Goal: Information Seeking & Learning: Learn about a topic

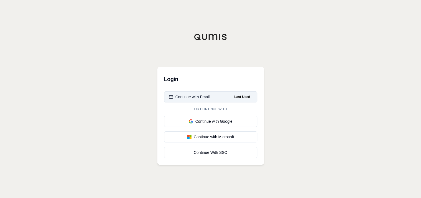
click at [207, 98] on div "Continue with Email" at bounding box center [189, 97] width 41 height 6
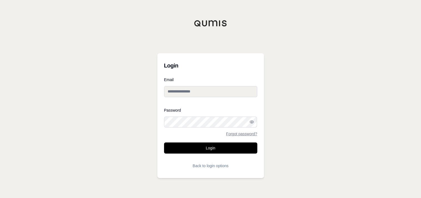
click at [188, 93] on input "Email" at bounding box center [210, 91] width 93 height 11
type input "**********"
click at [217, 147] on button "Login" at bounding box center [210, 147] width 93 height 11
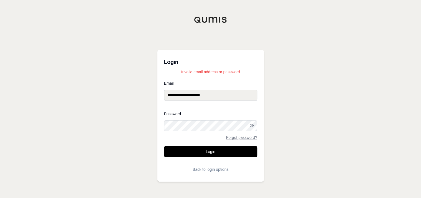
click at [153, 120] on div "**********" at bounding box center [210, 99] width 421 height 198
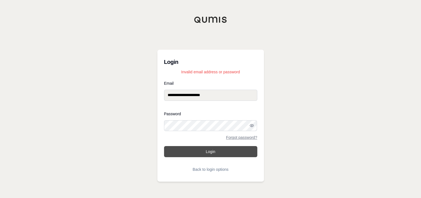
click at [209, 149] on button "Login" at bounding box center [210, 151] width 93 height 11
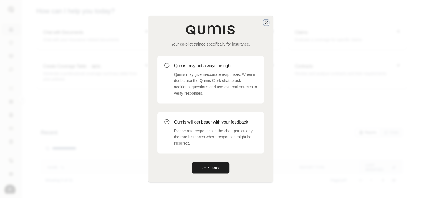
click at [264, 22] on icon "button" at bounding box center [266, 22] width 4 height 4
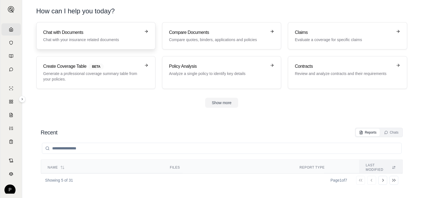
click at [84, 35] on h3 "Chat with Documents" at bounding box center [91, 32] width 97 height 7
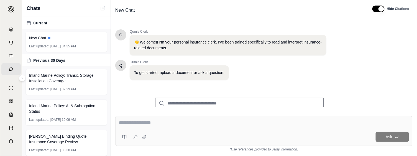
click at [159, 122] on textarea at bounding box center [264, 123] width 290 height 7
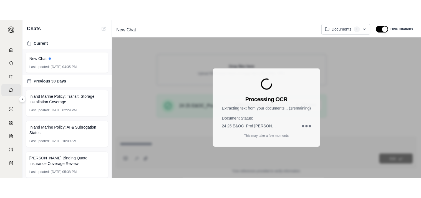
scroll to position [144, 0]
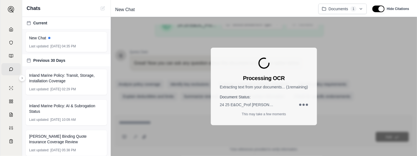
click at [264, 136] on div "Processing OCR Extracting text from your documents... ( 1 remaining) Document S…" at bounding box center [264, 86] width 306 height 139
click at [214, 131] on div "Processing OCR Extracting text from your documents... ( 1 remaining) Document S…" at bounding box center [264, 86] width 306 height 139
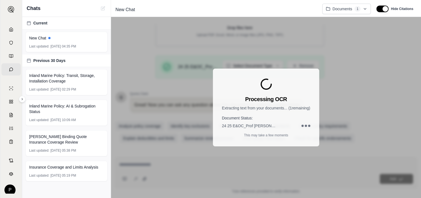
click at [253, 121] on div "Document Status: 24 25 E&OC_Prof [PERSON_NAME] POL 101325 Policy copy.pdf" at bounding box center [266, 121] width 88 height 13
click at [67, 39] on div "New Chat" at bounding box center [66, 38] width 75 height 6
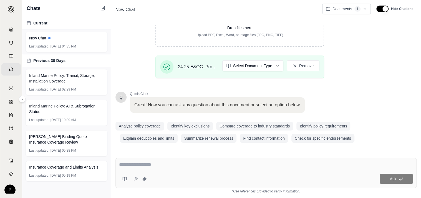
click at [181, 164] on textarea at bounding box center [266, 164] width 294 height 7
type textarea "**********"
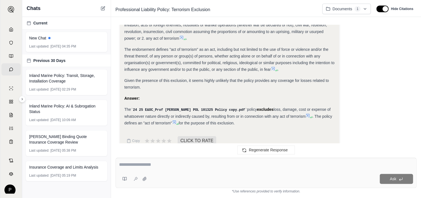
scroll to position [174, 0]
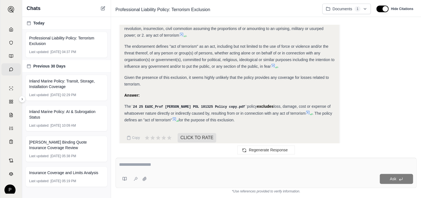
drag, startPoint x: 224, startPoint y: 112, endPoint x: 123, endPoint y: 97, distance: 102.0
click at [123, 97] on div "Analysis: Okay, the user wants to know if the policy covers terrorism. I need t…" at bounding box center [229, 15] width 219 height 265
drag, startPoint x: 123, startPoint y: 97, endPoint x: 131, endPoint y: 98, distance: 8.6
copy div "The 24 25 E&OC_Prof [PERSON_NAME] POL 101325 Policy copy.pdf policy excludes lo…"
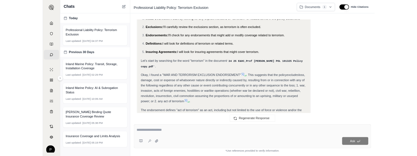
scroll to position [63, 0]
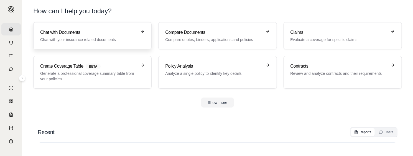
click at [103, 34] on h3 "Chat with Documents" at bounding box center [88, 32] width 97 height 7
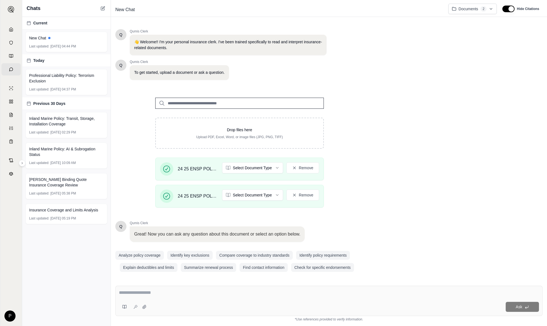
click at [164, 197] on textarea at bounding box center [329, 292] width 420 height 7
type textarea "**********"
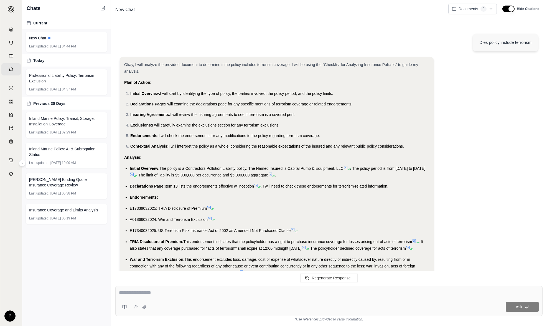
scroll to position [155, 0]
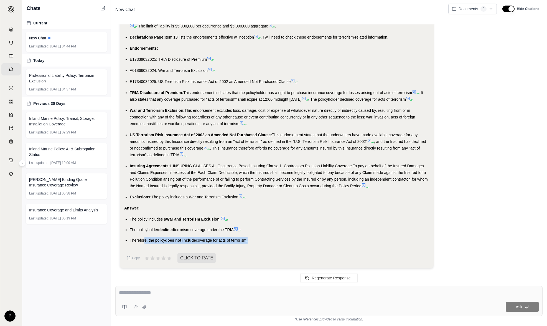
drag, startPoint x: 248, startPoint y: 240, endPoint x: 145, endPoint y: 237, distance: 103.0
click at [145, 197] on ul "The policy includes a War and Terrorism Exclusion . The policyholder declined t…" at bounding box center [276, 230] width 305 height 28
drag, startPoint x: 145, startPoint y: 237, endPoint x: 201, endPoint y: 232, distance: 56.7
click at [201, 197] on li "The policyholder declined terrorism coverage under the TRIA ." at bounding box center [280, 229] width 300 height 7
drag, startPoint x: 201, startPoint y: 232, endPoint x: 130, endPoint y: 241, distance: 71.8
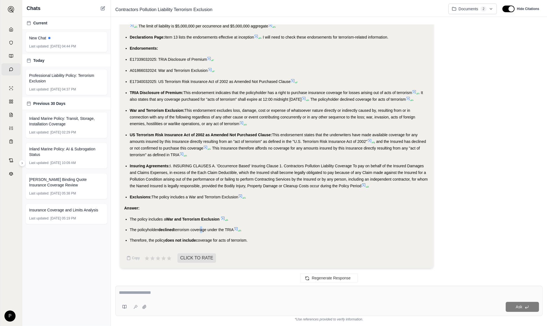
click at [130, 197] on li "Therefore, the policy does not include coverage for acts of terrorism." at bounding box center [280, 240] width 300 height 7
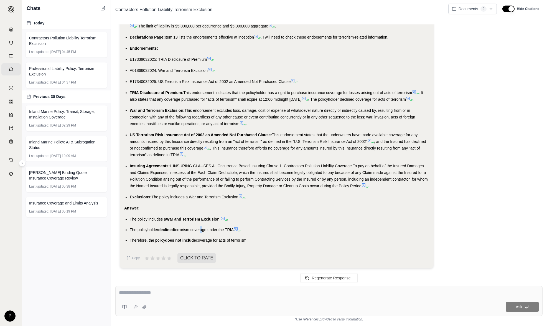
drag, startPoint x: 130, startPoint y: 241, endPoint x: 138, endPoint y: 240, distance: 8.3
copy li "Therefore, the policy does not include coverage for acts of terrorism."
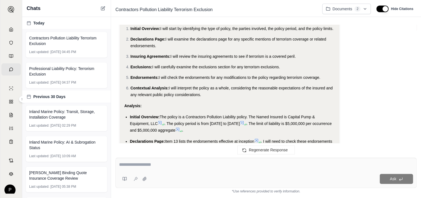
scroll to position [0, 0]
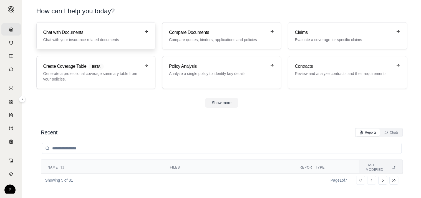
click at [96, 34] on h3 "Chat with Documents" at bounding box center [91, 32] width 97 height 7
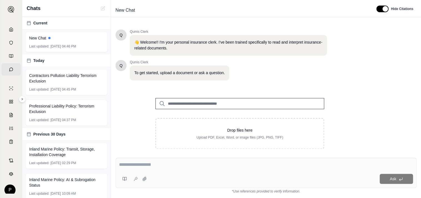
click at [177, 164] on textarea at bounding box center [266, 164] width 294 height 7
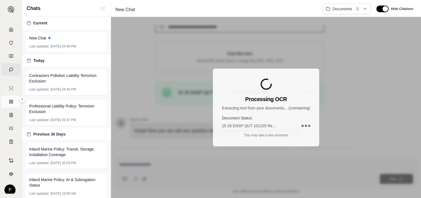
scroll to position [102, 0]
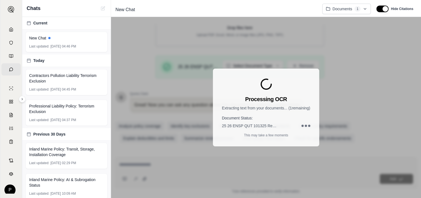
click at [236, 172] on div "Processing OCR Extracting text from your documents... ( 1 remaining) Document S…" at bounding box center [266, 107] width 310 height 181
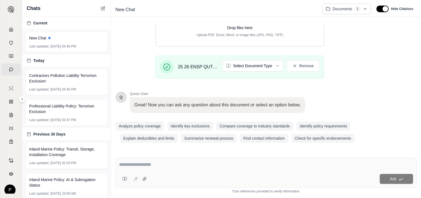
click at [185, 161] on div "Ask" at bounding box center [265, 173] width 301 height 30
type textarea "**********"
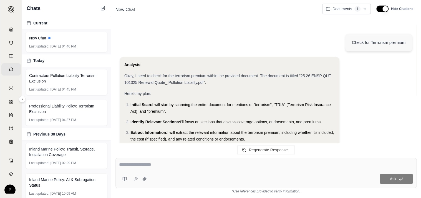
scroll to position [258, 0]
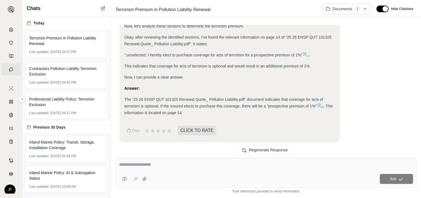
click at [216, 111] on div "The "25 26 ENSP QUT 101325 Renewal Quote_ Pollution Liability.pdf" document ind…" at bounding box center [229, 106] width 210 height 20
drag, startPoint x: 184, startPoint y: 113, endPoint x: 169, endPoint y: 113, distance: 15.0
click at [169, 113] on div "The "25 26 ENSP QUT 101325 Renewal Quote_ Pollution Liability.pdf" document ind…" at bounding box center [229, 106] width 210 height 20
drag, startPoint x: 169, startPoint y: 113, endPoint x: 179, endPoint y: 112, distance: 9.4
click at [179, 112] on span ". This information is located on page 14." at bounding box center [228, 109] width 208 height 11
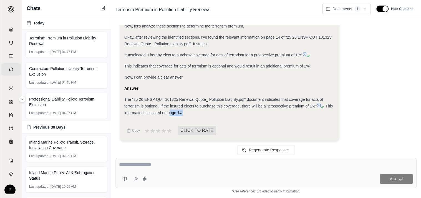
click at [187, 111] on div "The "25 26 ENSP QUT 101325 Renewal Quote_ Pollution Liability.pdf" document ind…" at bounding box center [229, 106] width 210 height 20
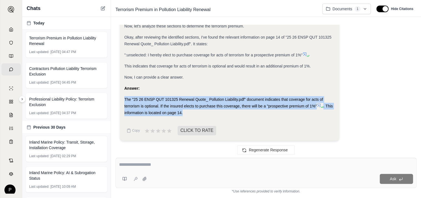
drag, startPoint x: 183, startPoint y: 111, endPoint x: 120, endPoint y: 97, distance: 64.7
drag, startPoint x: 120, startPoint y: 97, endPoint x: 136, endPoint y: 99, distance: 16.2
copy div "The "25 26 ENSP QUT 101325 Renewal Quote_ Pollution Liability.pdf" document ind…"
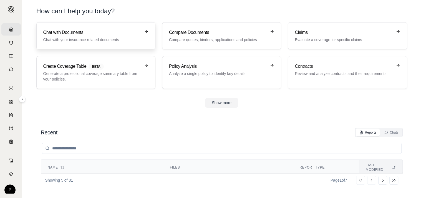
click at [84, 36] on div "Chat with Documents Chat with your insurance related documents" at bounding box center [91, 35] width 97 height 13
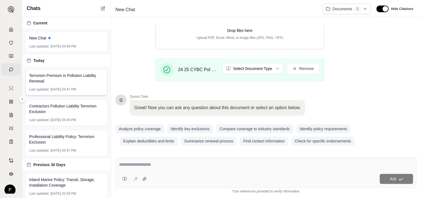
scroll to position [102, 0]
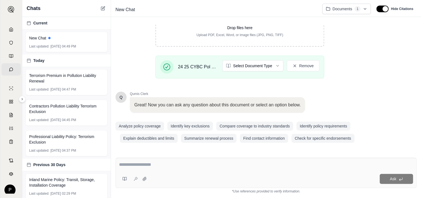
click at [153, 169] on div at bounding box center [266, 165] width 294 height 9
click at [156, 166] on textarea at bounding box center [266, 164] width 294 height 7
type textarea "**********"
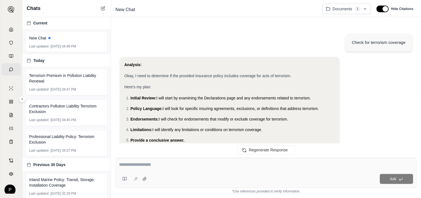
scroll to position [260, 0]
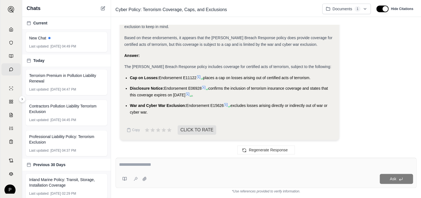
click at [143, 68] on span "The [PERSON_NAME] Breach Response policy includes coverage for certified acts o…" at bounding box center [227, 66] width 207 height 4
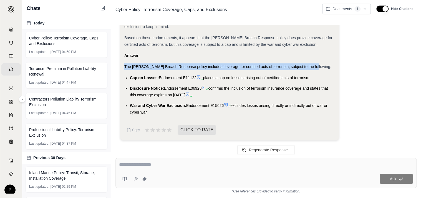
drag, startPoint x: 125, startPoint y: 65, endPoint x: 312, endPoint y: 65, distance: 187.5
click at [312, 65] on span "The [PERSON_NAME] Breach Response policy includes coverage for certified acts o…" at bounding box center [227, 66] width 207 height 4
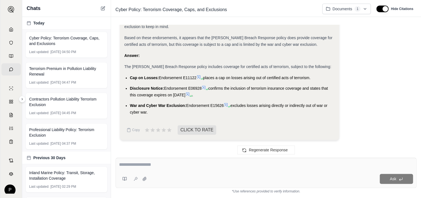
drag, startPoint x: 312, startPoint y: 65, endPoint x: 262, endPoint y: 82, distance: 53.3
click at [262, 82] on ul "Cap on Losses: Endorsement E11122 places a cap on losses arising out of certifi…" at bounding box center [229, 94] width 210 height 41
click at [186, 167] on textarea at bounding box center [266, 164] width 294 height 7
type textarea "**********"
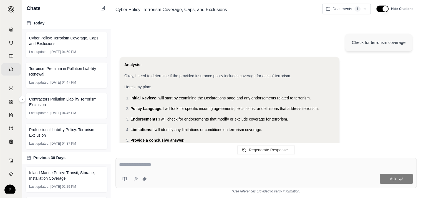
scroll to position [401, 0]
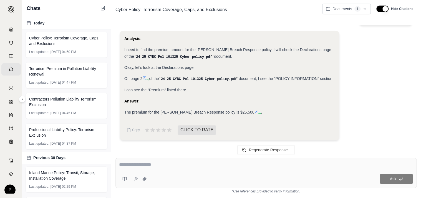
click at [241, 123] on div "Analysis: I need to find the premium amount for the [PERSON_NAME] Breach Respon…" at bounding box center [229, 85] width 210 height 100
click at [175, 164] on textarea at bounding box center [266, 164] width 294 height 7
type textarea "**********"
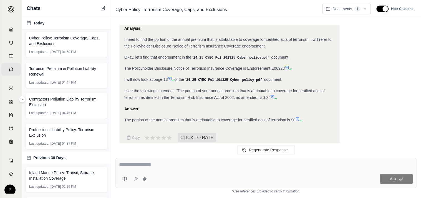
scroll to position [560, 0]
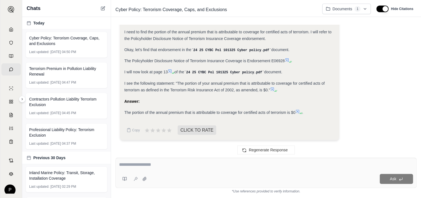
click at [164, 160] on div "Ask" at bounding box center [265, 173] width 301 height 30
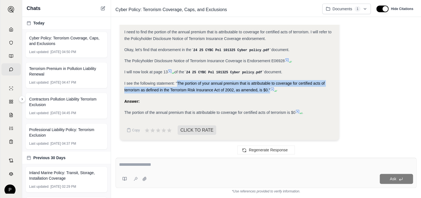
drag, startPoint x: 270, startPoint y: 89, endPoint x: 177, endPoint y: 80, distance: 93.3
click at [177, 80] on div "I see the following statement: "The portion of your annual premium that is attr…" at bounding box center [229, 86] width 210 height 13
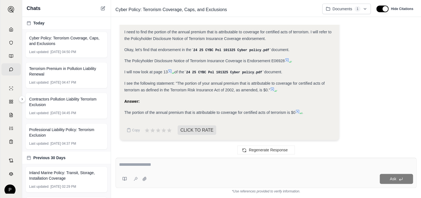
click at [147, 160] on div "Ask" at bounding box center [265, 173] width 301 height 30
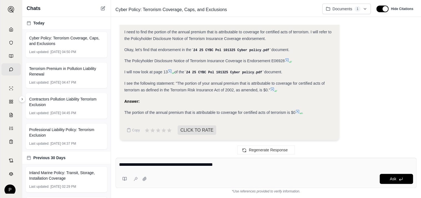
type textarea "**********"
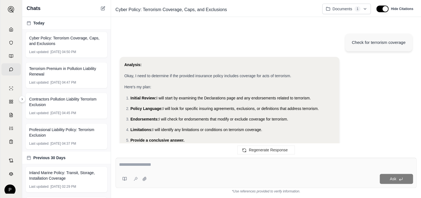
scroll to position [843, 0]
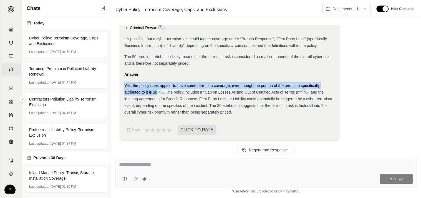
drag, startPoint x: 157, startPoint y: 91, endPoint x: 122, endPoint y: 85, distance: 35.5
click at [122, 85] on div "Analysis: This is a tricky question. The policy disclosure states that the port…" at bounding box center [229, 14] width 219 height 251
drag, startPoint x: 122, startPoint y: 85, endPoint x: 129, endPoint y: 85, distance: 7.2
click at [129, 85] on span "Yes, the policy does appear to have some terrorism coverage, even though the po…" at bounding box center [221, 88] width 195 height 11
click at [139, 91] on span "Yes, the policy does appear to have some terrorism coverage, even though the po…" at bounding box center [221, 88] width 195 height 11
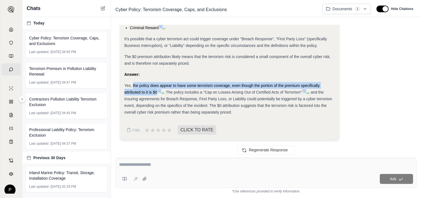
drag, startPoint x: 133, startPoint y: 85, endPoint x: 157, endPoint y: 93, distance: 25.7
click at [157, 93] on span "Yes, the policy does appear to have some terrorism coverage, even though the po…" at bounding box center [221, 88] width 195 height 11
drag, startPoint x: 157, startPoint y: 93, endPoint x: 152, endPoint y: 91, distance: 5.6
copy span "the policy does appear to have some terrorism coverage, even though the portion…"
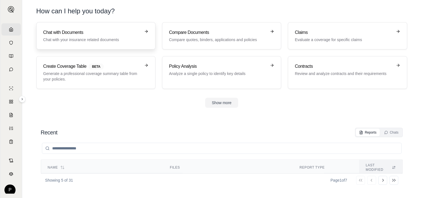
click at [88, 32] on h3 "Chat with Documents" at bounding box center [91, 32] width 97 height 7
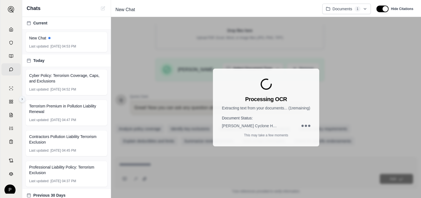
scroll to position [102, 0]
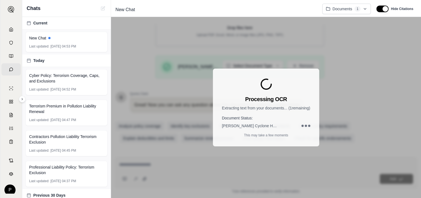
click at [224, 149] on div "Processing OCR Extracting text from your documents... ( 1 remaining) Document S…" at bounding box center [266, 107] width 310 height 181
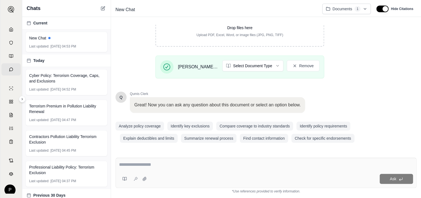
scroll to position [102, 0]
click at [147, 166] on textarea at bounding box center [266, 164] width 294 height 7
type textarea "**********"
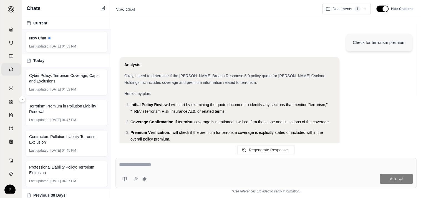
scroll to position [219, 0]
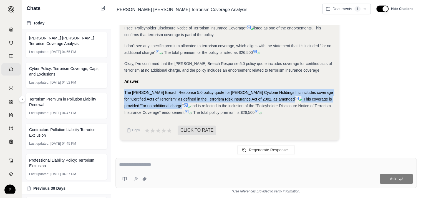
drag, startPoint x: 154, startPoint y: 106, endPoint x: 120, endPoint y: 90, distance: 37.8
drag, startPoint x: 120, startPoint y: 90, endPoint x: 131, endPoint y: 90, distance: 10.6
copy div "The [PERSON_NAME] Breach Response 5.0 policy quote for [PERSON_NAME] Cyclone Ho…"
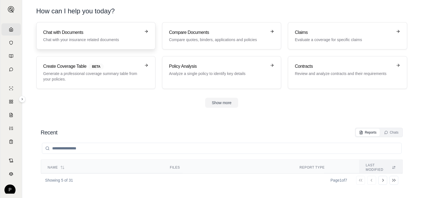
click at [84, 32] on h3 "Chat with Documents" at bounding box center [91, 32] width 97 height 7
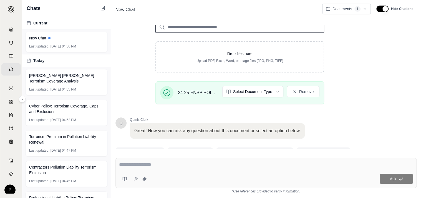
scroll to position [102, 0]
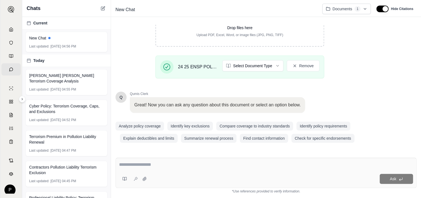
click at [144, 169] on div at bounding box center [266, 165] width 294 height 9
click at [143, 169] on div at bounding box center [266, 165] width 294 height 9
click at [149, 161] on div "Ask" at bounding box center [265, 173] width 301 height 30
type textarea "**********"
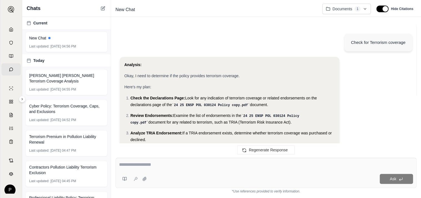
scroll to position [319, 0]
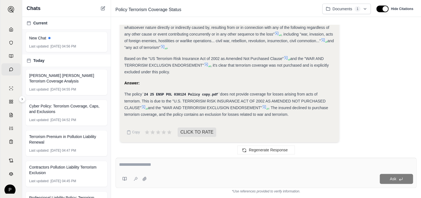
drag, startPoint x: 126, startPoint y: 91, endPoint x: 326, endPoint y: 98, distance: 200.6
click at [326, 98] on div "The policy 24 25 ENSP POL 030124 Policy copy.pdf does not provide coverage for …" at bounding box center [229, 104] width 210 height 27
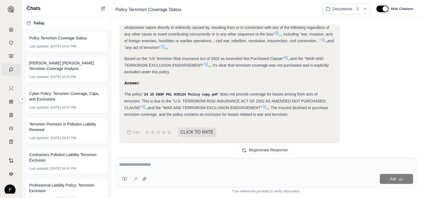
drag, startPoint x: 326, startPoint y: 98, endPoint x: 299, endPoint y: 95, distance: 27.6
copy div "he policy 24 25 ENSP POL 030124 Policy copy.pdf does not provide coverage for l…"
drag, startPoint x: 266, startPoint y: 125, endPoint x: 249, endPoint y: 112, distance: 21.6
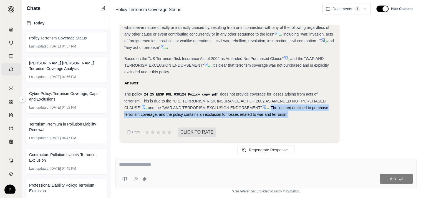
drag, startPoint x: 249, startPoint y: 105, endPoint x: 275, endPoint y: 114, distance: 27.9
click at [275, 114] on div "The policy 24 25 ENSP POL 030124 Policy copy.pdf does not provide coverage for …" at bounding box center [229, 104] width 210 height 27
drag, startPoint x: 275, startPoint y: 114, endPoint x: 262, endPoint y: 112, distance: 12.8
copy span "The insured declined to purchase terrorism coverage, and the policy contains an…"
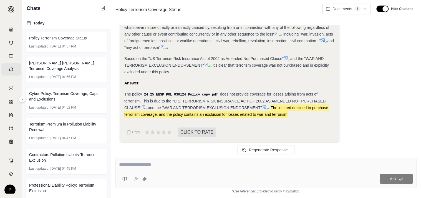
scroll to position [236, 0]
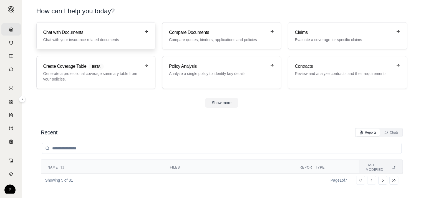
click at [89, 32] on h3 "Chat with Documents" at bounding box center [91, 32] width 97 height 7
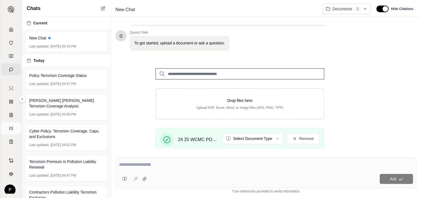
scroll to position [102, 0]
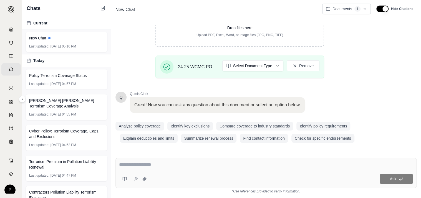
click at [161, 163] on textarea at bounding box center [266, 164] width 294 height 7
type textarea "**********"
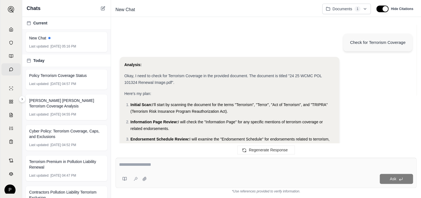
scroll to position [281, 0]
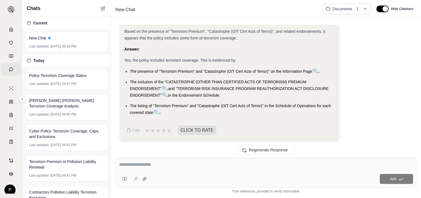
click at [179, 164] on textarea at bounding box center [266, 164] width 294 height 7
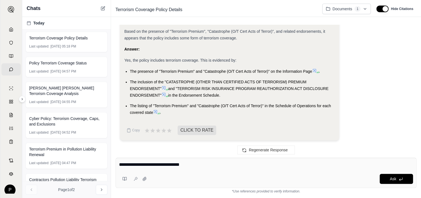
type textarea "**********"
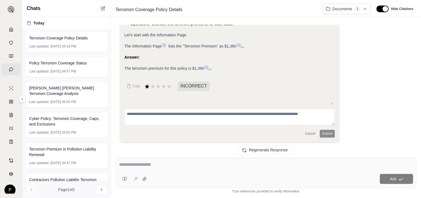
scroll to position [496, 0]
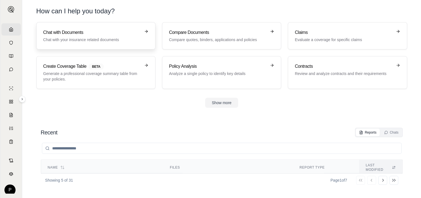
click at [106, 30] on h3 "Chat with Documents" at bounding box center [91, 32] width 97 height 7
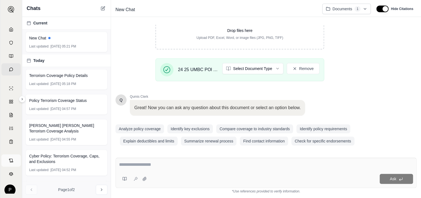
scroll to position [102, 0]
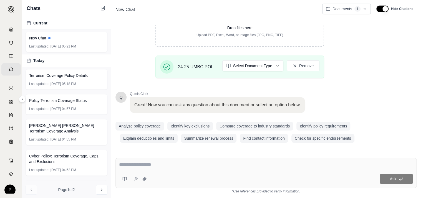
click at [137, 164] on textarea at bounding box center [266, 164] width 294 height 7
type textarea "**********"
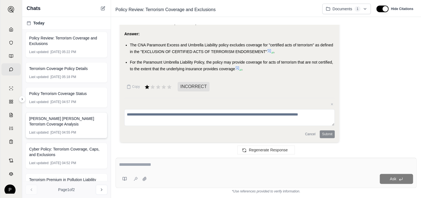
scroll to position [377, 0]
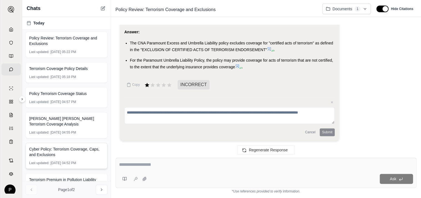
click at [74, 153] on span "Cyber Policy: Terrorism Coverage, Caps, and Exclusions" at bounding box center [66, 151] width 75 height 11
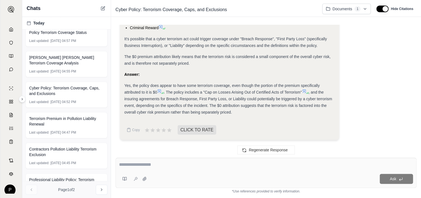
scroll to position [62, 0]
click at [79, 116] on span "Terrorism Premium in Pollution Liability Renewal" at bounding box center [66, 120] width 75 height 11
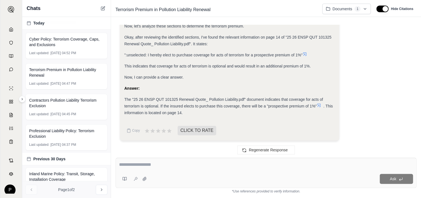
scroll to position [110, 0]
click at [77, 134] on span "Professional Liability Policy: Terrorism Exclusion" at bounding box center [66, 133] width 75 height 11
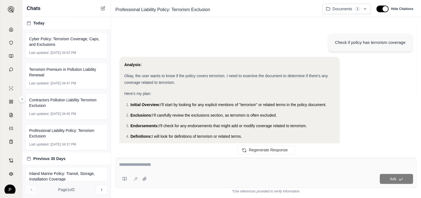
scroll to position [174, 0]
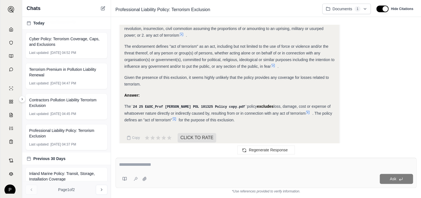
click at [157, 162] on textarea at bounding box center [266, 164] width 294 height 7
